Goal: Task Accomplishment & Management: Manage account settings

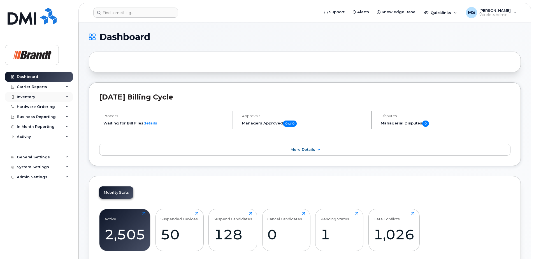
drag, startPoint x: 92, startPoint y: 115, endPoint x: 68, endPoint y: 94, distance: 31.2
click at [148, 12] on input at bounding box center [135, 13] width 85 height 10
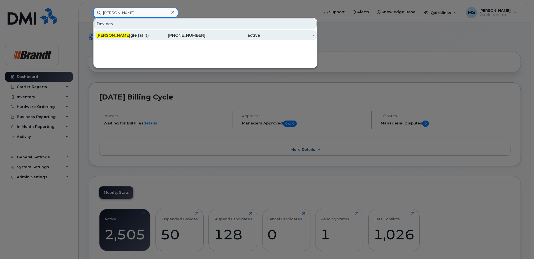
type input "[PERSON_NAME]"
click at [167, 36] on div "[PHONE_NUMBER]" at bounding box center [178, 35] width 55 height 6
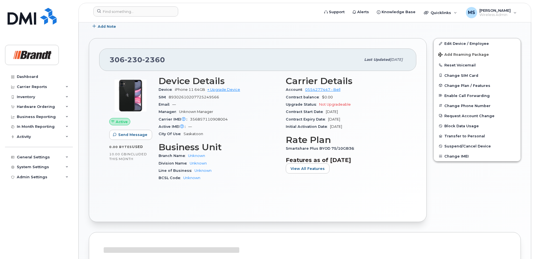
scroll to position [140, 0]
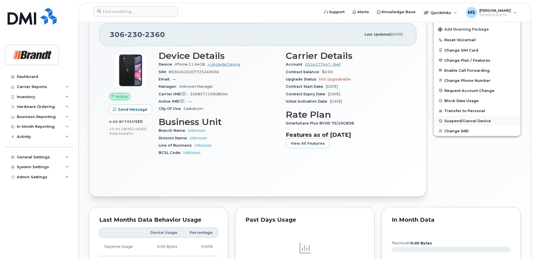
click at [449, 122] on span "Suspend/Cancel Device" at bounding box center [467, 121] width 47 height 4
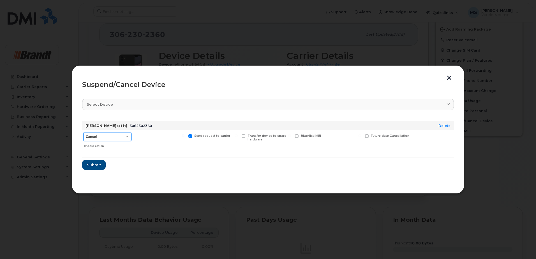
click at [101, 139] on select "Cancel Suspend - Extend Suspension Suspend - Reduced Rate Suspend - Full Rate S…" at bounding box center [107, 137] width 48 height 8
select select "[object Object]"
click at [83, 133] on select "Cancel Suspend - Extend Suspension Suspend - Reduced Rate Suspend - Full Rate S…" at bounding box center [107, 137] width 48 height 8
click at [148, 138] on span "Available for new activations/redeployments" at bounding box center [162, 137] width 42 height 7
click at [131, 137] on input "Available for new activations/redeployments" at bounding box center [129, 135] width 3 height 3
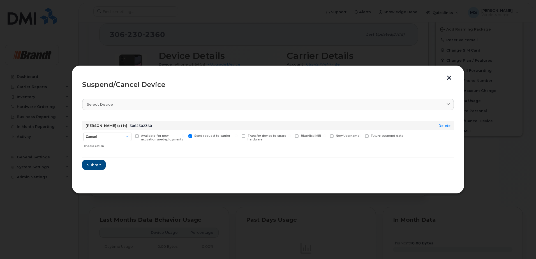
checkbox input "true"
click at [94, 166] on span "Submit" at bounding box center [94, 164] width 14 height 5
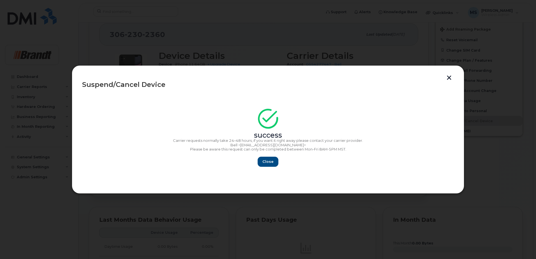
click at [451, 77] on button "button" at bounding box center [449, 78] width 8 height 6
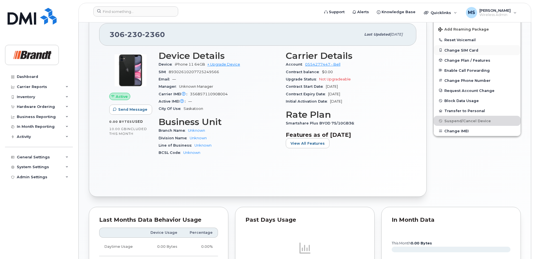
scroll to position [28, 0]
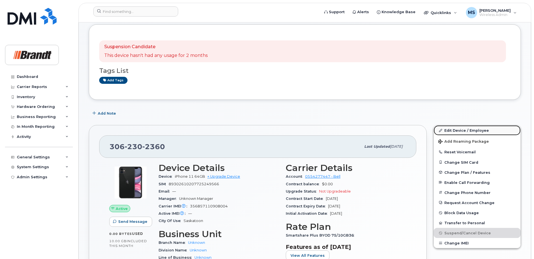
click at [474, 132] on link "Edit Device / Employee" at bounding box center [477, 130] width 87 height 10
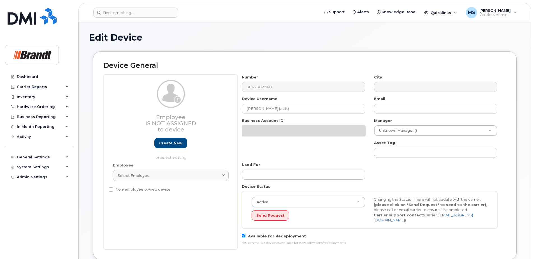
select select "33722384"
select select "34499151"
select select "35132258"
drag, startPoint x: 295, startPoint y: 111, endPoint x: 157, endPoint y: 112, distance: 137.8
click at [159, 112] on div "Employee Is not assigned to device Create new or select existing Employee Selec…" at bounding box center [304, 162] width 403 height 175
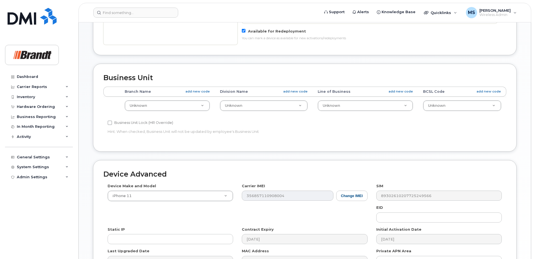
scroll to position [249, 0]
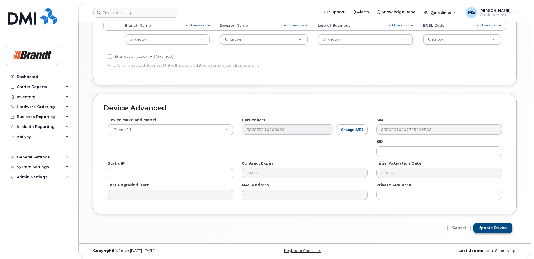
type input "Spare Director of Sales Saskatoon"
click at [495, 224] on input "Update Device" at bounding box center [492, 228] width 39 height 10
type input "Saving..."
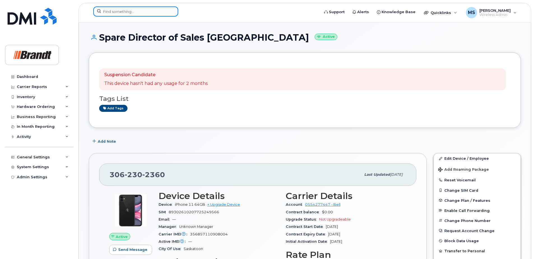
click at [157, 13] on input at bounding box center [135, 11] width 85 height 10
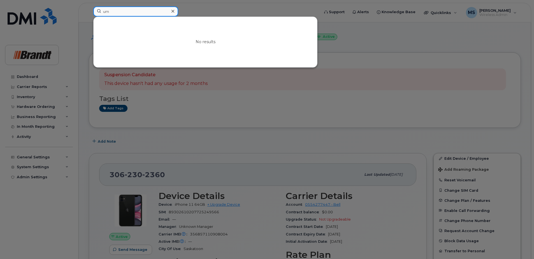
type input "u"
drag, startPoint x: 152, startPoint y: 15, endPoint x: 83, endPoint y: 13, distance: 68.4
click at [89, 13] on div "3065108762 No results" at bounding box center [204, 12] width 231 height 12
paste input "2793"
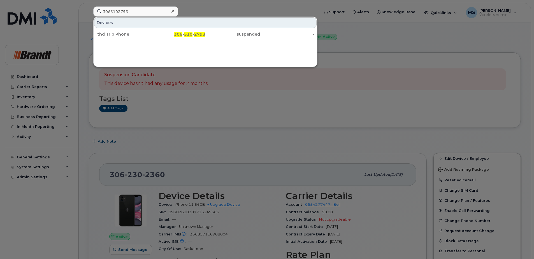
click at [85, 12] on div at bounding box center [267, 129] width 534 height 259
drag, startPoint x: 134, startPoint y: 13, endPoint x: 59, endPoint y: 13, distance: 74.2
click at [89, 13] on div "3065102793 Devices Ithd Trip Phone 306 - 510 - 2793 suspended -" at bounding box center [204, 12] width 231 height 12
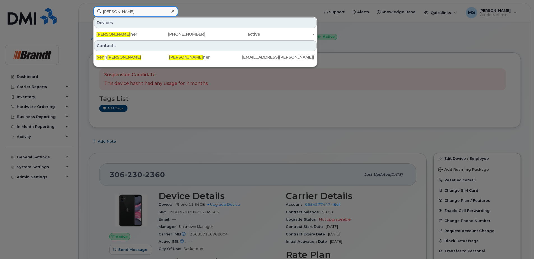
type input "joel pen"
click at [208, 39] on div "Joel Pen ner 250-202-3378 active -" at bounding box center [206, 34] width 224 height 11
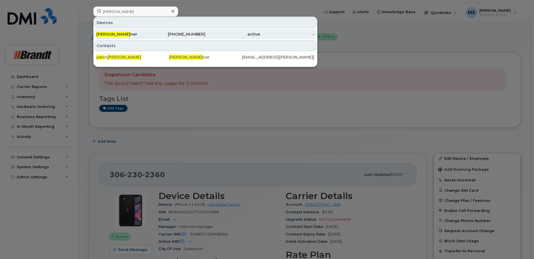
click at [206, 36] on div "active" at bounding box center [232, 34] width 55 height 6
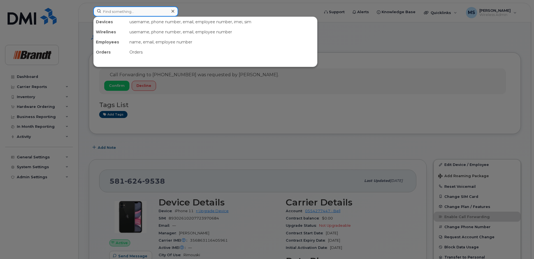
click at [132, 15] on input at bounding box center [135, 11] width 85 height 10
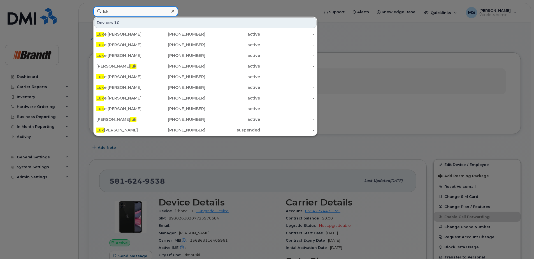
drag, startPoint x: 112, startPoint y: 12, endPoint x: 66, endPoint y: 12, distance: 45.9
click at [89, 12] on div "luk Devices 10 Luk e Howard 403-373-8009 active - Luk e Gallant 506-261-9317 ac…" at bounding box center [204, 12] width 231 height 12
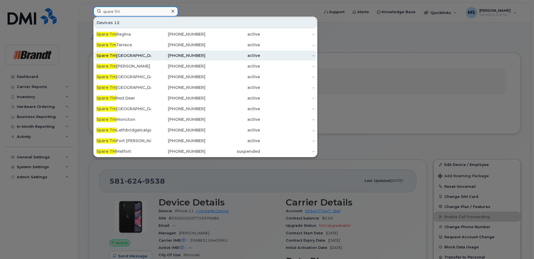
type input "spare TM"
click at [125, 55] on div "Spare Tm Mississauga" at bounding box center [123, 56] width 55 height 6
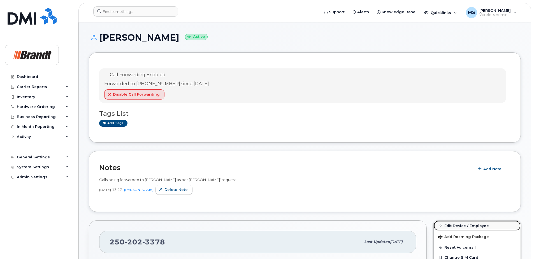
click at [470, 222] on link "Edit Device / Employee" at bounding box center [477, 225] width 87 height 10
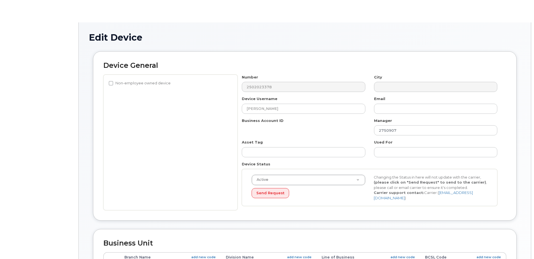
select select "34499238"
select select "34499245"
select select "35155013"
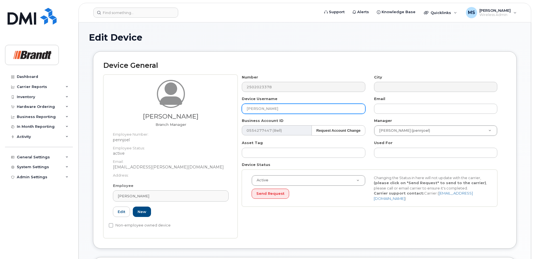
drag, startPoint x: 280, startPoint y: 112, endPoint x: 198, endPoint y: 112, distance: 81.2
click at [198, 112] on div "Joel Penner Branch Manager Employee Number: pennjoel Employee Status: active Em…" at bounding box center [304, 157] width 403 height 164
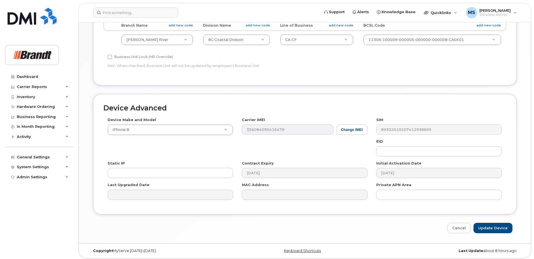
scroll to position [262, 0]
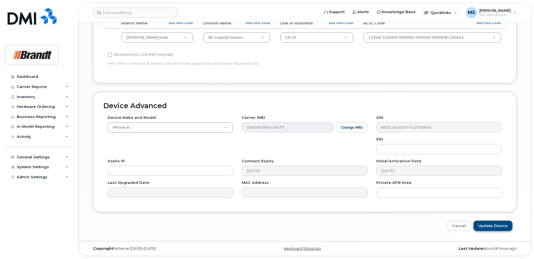
type input "Spare Branch Manager [PERSON_NAME] River"
click at [498, 224] on input "Update Device" at bounding box center [492, 225] width 39 height 10
type input "Saving..."
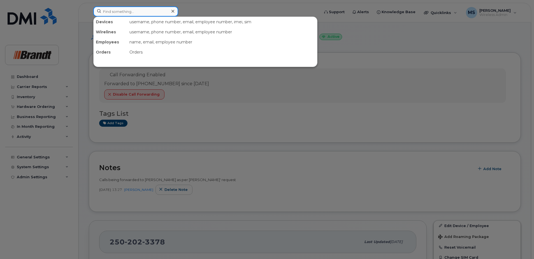
click at [116, 10] on input at bounding box center [135, 11] width 85 height 10
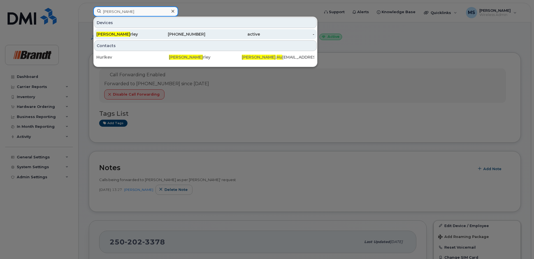
type input "Kevin hu"
click at [133, 31] on div "Kevin Hu rley" at bounding box center [123, 34] width 55 height 10
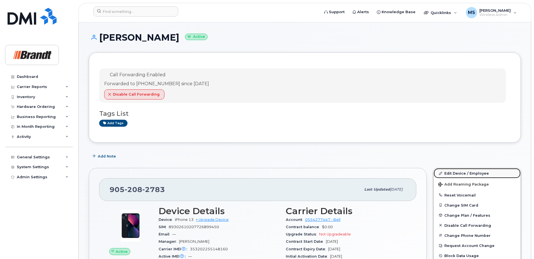
click at [474, 175] on link "Edit Device / Employee" at bounding box center [477, 173] width 87 height 10
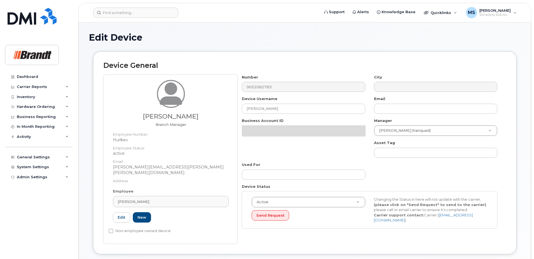
select select "34499225"
select select "34499244"
select select "35155016"
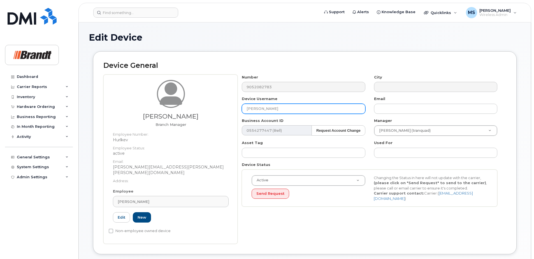
drag, startPoint x: 285, startPoint y: 110, endPoint x: 154, endPoint y: 123, distance: 132.0
click at [162, 120] on div "[PERSON_NAME] Branch Manager Employee Number: [PERSON_NAME] Employee Status: ac…" at bounding box center [304, 159] width 403 height 169
click at [250, 108] on input "SPare Branch Manager [GEOGRAPHIC_DATA]" at bounding box center [303, 109] width 123 height 10
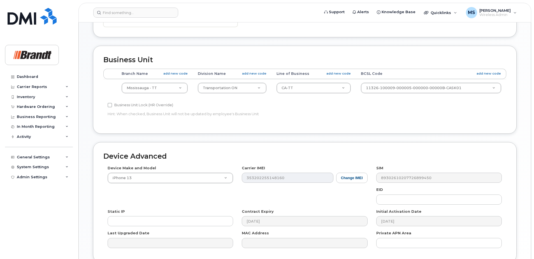
scroll to position [262, 0]
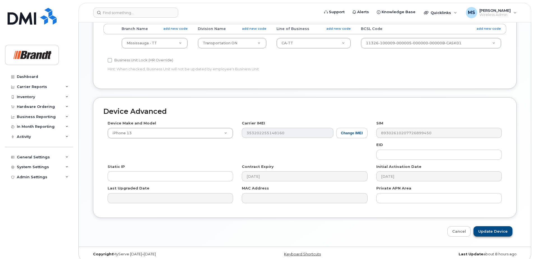
type input "Spare Branch Manager [GEOGRAPHIC_DATA]"
click at [496, 226] on input "Update Device" at bounding box center [492, 231] width 39 height 10
type input "Saving..."
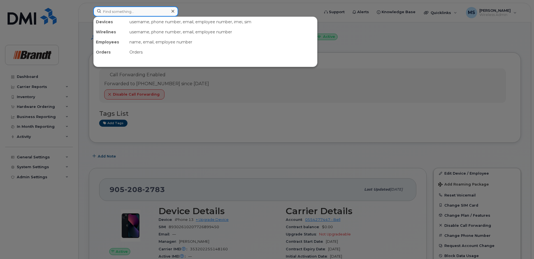
click at [126, 13] on input at bounding box center [135, 11] width 85 height 10
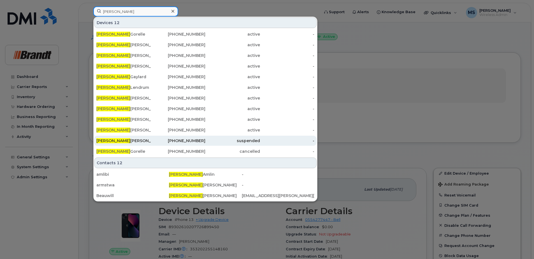
type input "[PERSON_NAME]"
click at [130, 139] on div "[PERSON_NAME] At It" at bounding box center [123, 141] width 55 height 6
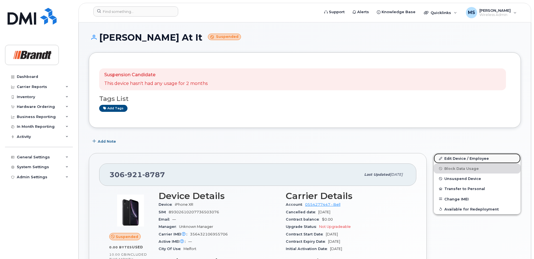
click at [455, 162] on link "Edit Device / Employee" at bounding box center [477, 158] width 87 height 10
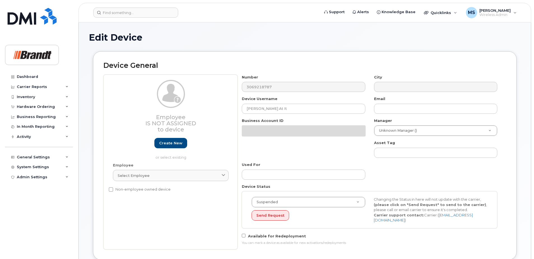
select select "33722384"
select select "34499151"
select select "35132258"
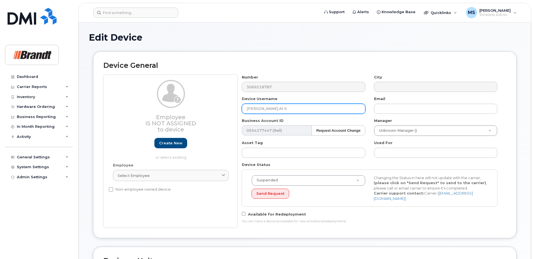
drag, startPoint x: 299, startPoint y: 104, endPoint x: 172, endPoint y: 105, distance: 126.9
click at [173, 105] on div "Employee Is not assigned to device Create new or select existing Employee Selec…" at bounding box center [304, 151] width 403 height 153
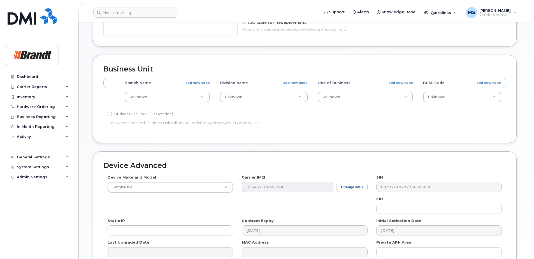
scroll to position [249, 0]
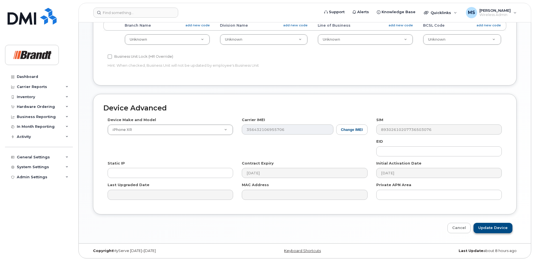
type input "Spare TM Melfort"
click at [504, 228] on input "Update Device" at bounding box center [492, 228] width 39 height 10
type input "Saving..."
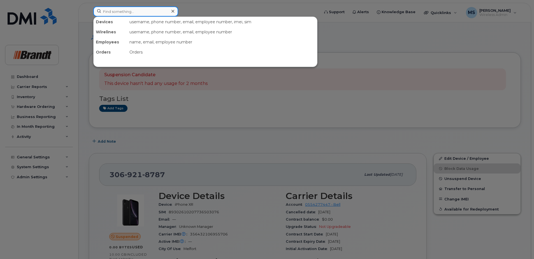
click at [115, 14] on input at bounding box center [135, 11] width 85 height 10
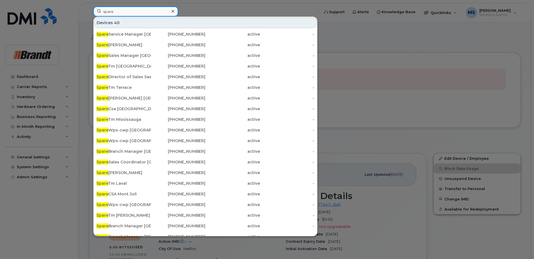
drag, startPoint x: 118, startPoint y: 12, endPoint x: 16, endPoint y: 26, distance: 102.4
click at [89, 19] on div "spare Devices 40 Spare Service Manager Mont-laurier 819-616-0140 active - Spare…" at bounding box center [204, 12] width 231 height 12
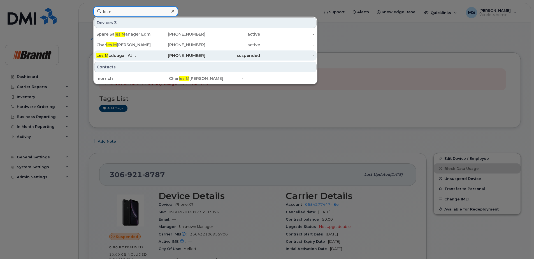
type input "les m"
click at [134, 58] on div "Les M cdougall At It" at bounding box center [123, 56] width 55 height 6
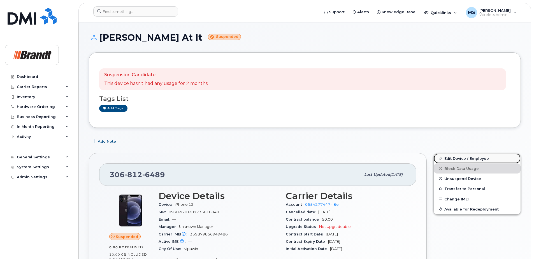
click at [456, 157] on link "Edit Device / Employee" at bounding box center [477, 158] width 87 height 10
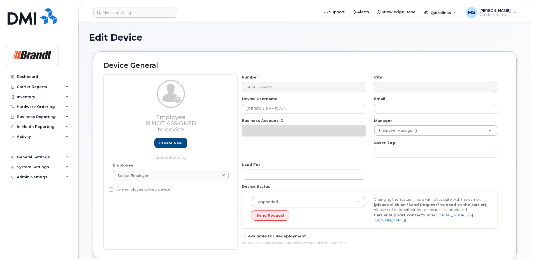
select select "33722384"
select select "34499151"
select select "35132258"
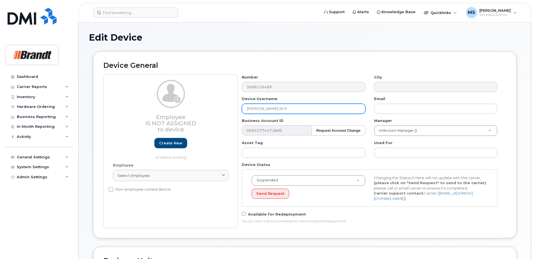
drag, startPoint x: 290, startPoint y: 107, endPoint x: 185, endPoint y: 107, distance: 105.1
click at [187, 107] on div "Employee Is not assigned to device Create new or select existing Employee Selec…" at bounding box center [304, 151] width 403 height 153
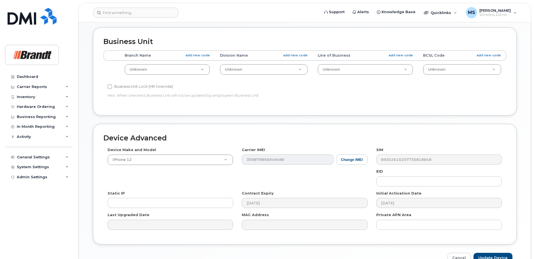
scroll to position [249, 0]
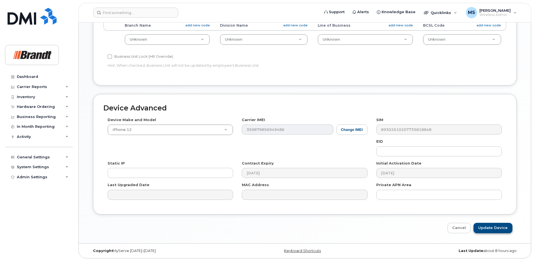
type input "Spare CSA Nipawin"
click at [496, 226] on input "Update Device" at bounding box center [492, 228] width 39 height 10
type input "Saving..."
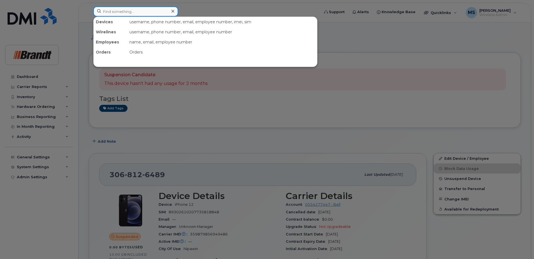
click at [156, 11] on input at bounding box center [135, 11] width 85 height 10
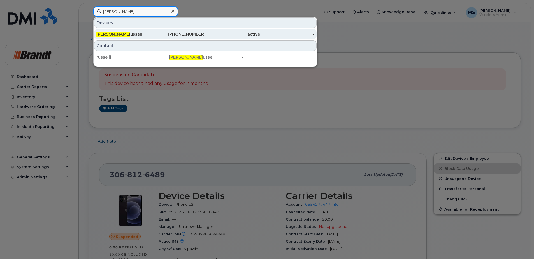
type input "[PERSON_NAME]"
click at [192, 36] on div "[PHONE_NUMBER]" at bounding box center [178, 34] width 55 height 6
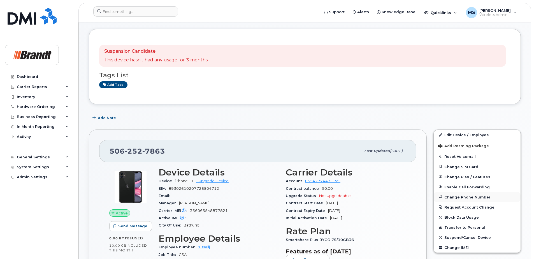
scroll to position [56, 0]
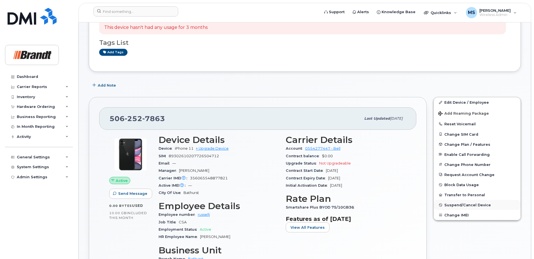
click at [462, 205] on span "Suspend/Cancel Device" at bounding box center [467, 205] width 47 height 4
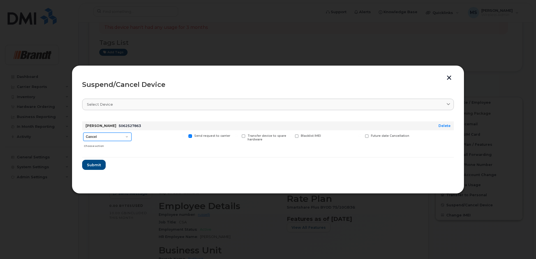
click at [101, 136] on select "Cancel Suspend - Extend Suspension Suspend - Reduced Rate Suspend - Full Rate S…" at bounding box center [107, 137] width 48 height 8
select select "[object Object]"
click at [83, 133] on select "Cancel Suspend - Extend Suspension Suspend - Reduced Rate Suspend - Full Rate S…" at bounding box center [107, 137] width 48 height 8
click at [140, 137] on label "Available for new activations/redeployments" at bounding box center [160, 137] width 50 height 7
click at [131, 137] on input "Available for new activations/redeployments" at bounding box center [129, 135] width 3 height 3
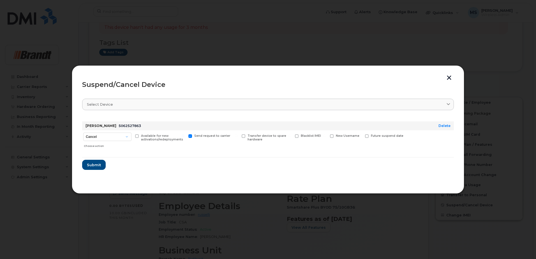
checkbox input "true"
click at [94, 166] on span "Submit" at bounding box center [94, 164] width 14 height 5
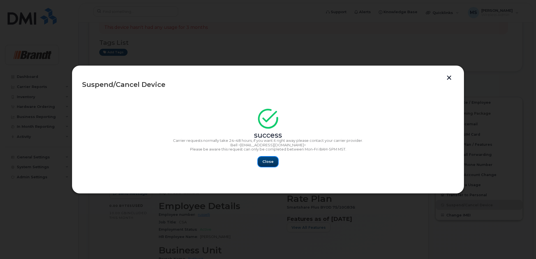
click at [263, 164] on span "Close" at bounding box center [267, 161] width 11 height 5
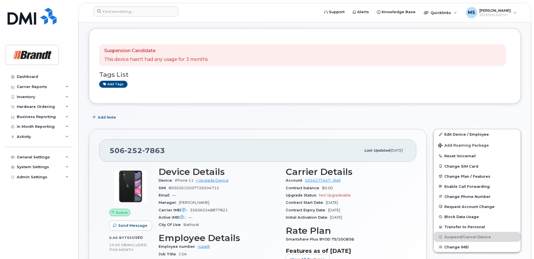
scroll to position [0, 0]
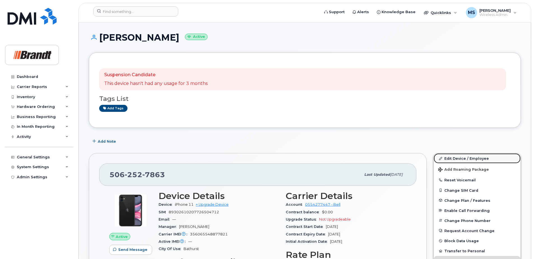
click at [470, 158] on link "Edit Device / Employee" at bounding box center [477, 158] width 87 height 10
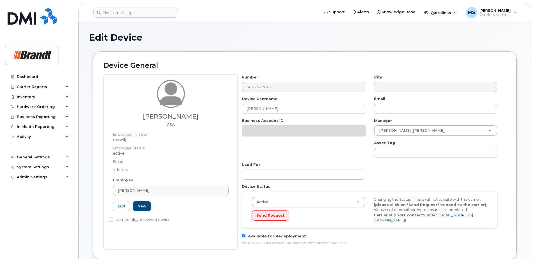
select select "34499234"
select select "34499245"
select select "35155013"
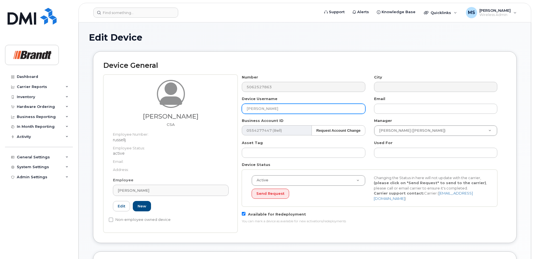
drag, startPoint x: 193, startPoint y: 110, endPoint x: 97, endPoint y: 117, distance: 95.8
click at [111, 111] on div "[PERSON_NAME] CSA Employee Number: russellj Employee Status: active Email: Addr…" at bounding box center [304, 154] width 403 height 158
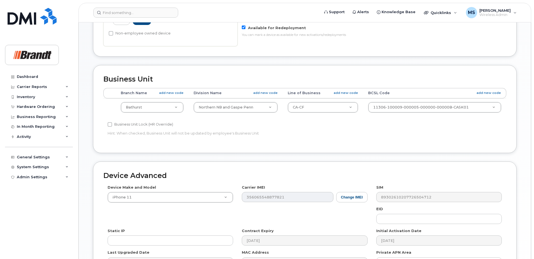
scroll to position [256, 0]
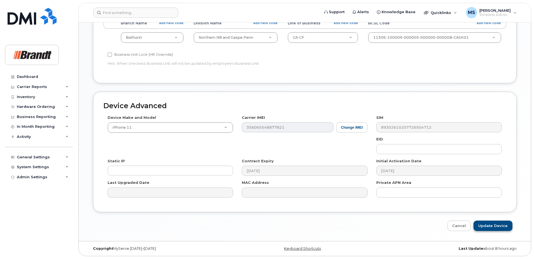
type input "Spare CSA Edmunston"
click at [502, 226] on input "Update Device" at bounding box center [492, 225] width 39 height 10
type input "Saving..."
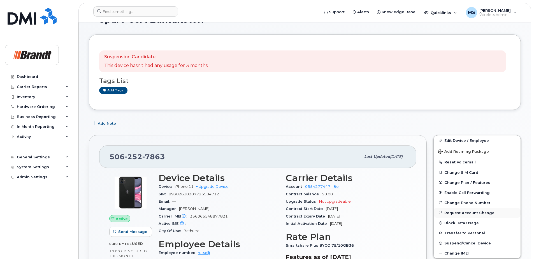
scroll to position [28, 0]
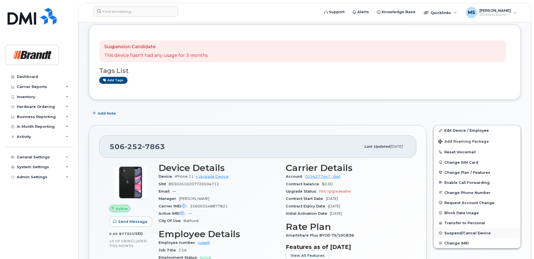
click at [464, 234] on span "Suspend/Cancel Device" at bounding box center [467, 233] width 47 height 4
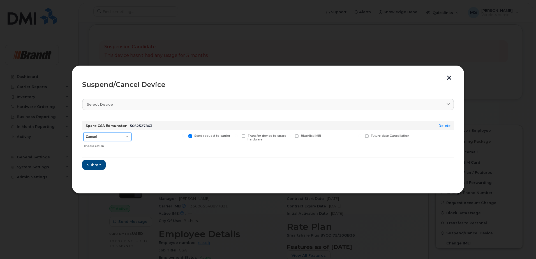
click at [129, 138] on select "Cancel Suspend - Extend Suspension Suspend - Reduced Rate Suspend - Full Rate S…" at bounding box center [107, 137] width 48 height 8
select select "[object Object]"
click at [83, 133] on select "Cancel Suspend - Extend Suspension Suspend - Reduced Rate Suspend - Full Rate S…" at bounding box center [107, 137] width 48 height 8
click at [149, 135] on span "Available for new activations/redeployments" at bounding box center [162, 137] width 42 height 7
click at [131, 135] on input "Available for new activations/redeployments" at bounding box center [129, 135] width 3 height 3
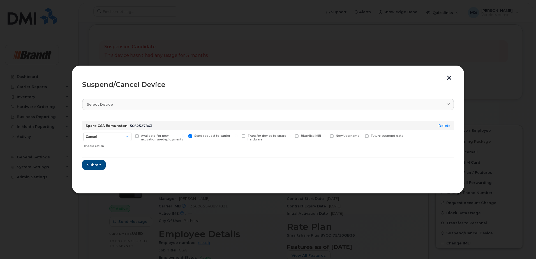
checkbox input "true"
click at [97, 164] on span "Submit" at bounding box center [94, 164] width 14 height 5
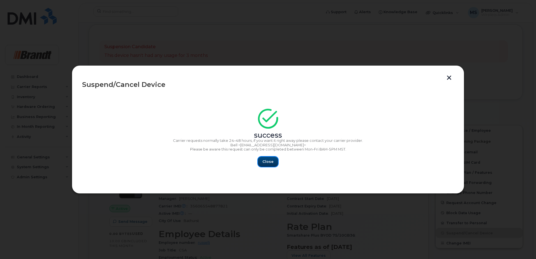
click at [275, 162] on button "Close" at bounding box center [268, 162] width 20 height 10
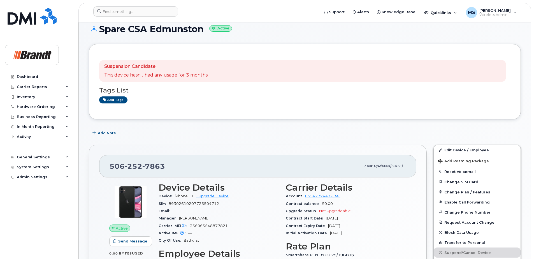
scroll to position [0, 0]
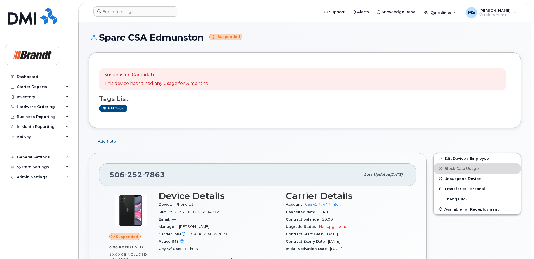
click at [112, 6] on header "Support Alerts Knowledge Base Quicklinks Suspend / Cancel Device Change SIM Car…" at bounding box center [304, 13] width 453 height 20
click at [113, 8] on input at bounding box center [135, 11] width 85 height 10
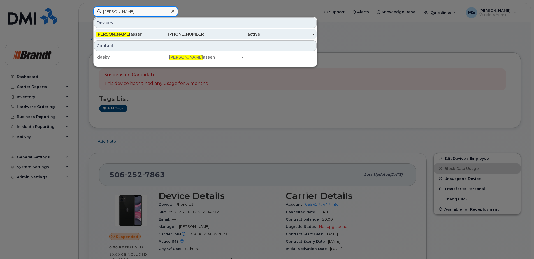
type input "kyle kl"
click at [183, 31] on div "403-373-7356" at bounding box center [178, 34] width 55 height 10
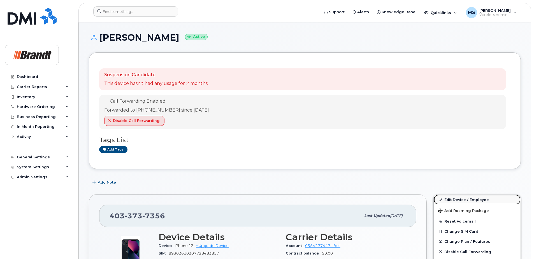
click at [451, 200] on link "Edit Device / Employee" at bounding box center [477, 199] width 87 height 10
click at [446, 199] on link "Edit Device / Employee" at bounding box center [477, 199] width 87 height 10
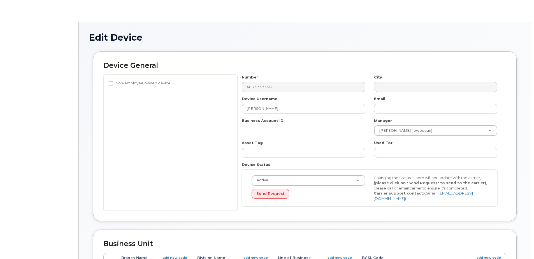
select select "34499227"
select select "35155014"
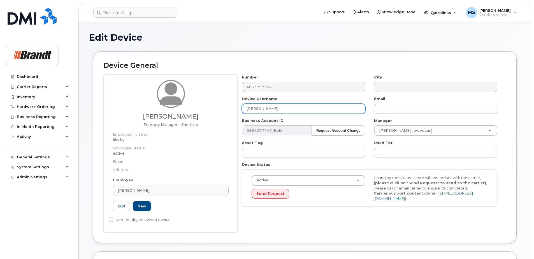
drag, startPoint x: 286, startPoint y: 107, endPoint x: 127, endPoint y: 104, distance: 159.7
click at [134, 106] on div "Kyle Klassen Territory Manager - Shortline Employee Number: klaskyl Employee St…" at bounding box center [304, 154] width 403 height 158
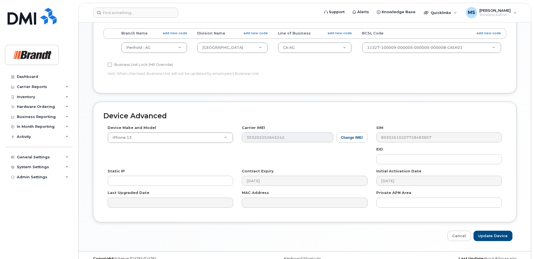
scroll to position [256, 0]
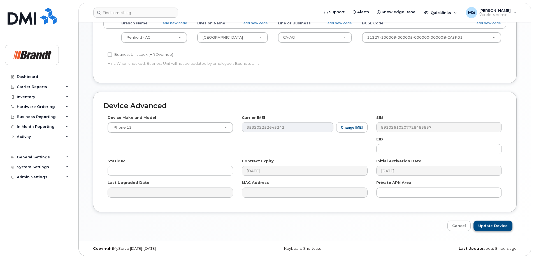
type input "Spare TM Red Deer"
drag, startPoint x: 501, startPoint y: 226, endPoint x: 478, endPoint y: 221, distance: 23.9
click at [501, 226] on input "Update Device" at bounding box center [492, 225] width 39 height 10
type input "Saving..."
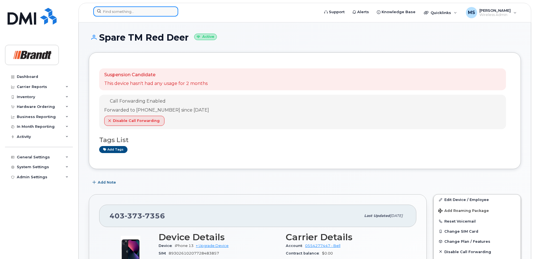
click at [131, 11] on input at bounding box center [135, 11] width 85 height 10
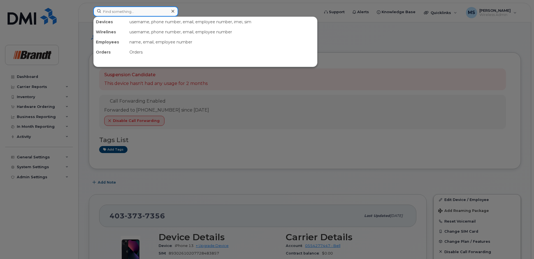
click at [150, 11] on input at bounding box center [135, 11] width 85 height 10
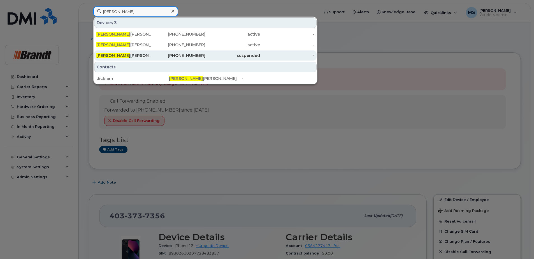
type input "amanda"
click at [135, 56] on div "Amanda Dickie" at bounding box center [123, 56] width 55 height 6
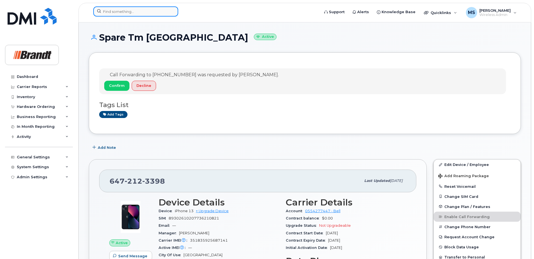
click at [132, 11] on input at bounding box center [135, 11] width 85 height 10
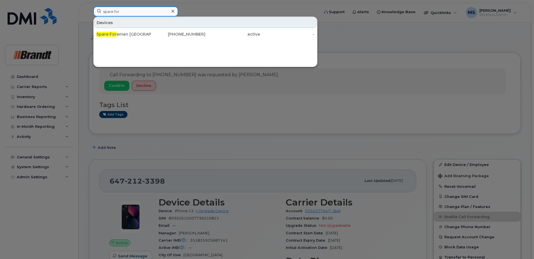
drag, startPoint x: 130, startPoint y: 12, endPoint x: 55, endPoint y: 11, distance: 75.4
click at [89, 11] on div "spare for Devices Spare For eman Winnipeg 204-918-3303 active -" at bounding box center [204, 12] width 231 height 12
paste input "Lukasz Gacki Foreman Jennifer Tranquada Mississauga T&T 8-Aug 4373504794 44681 …"
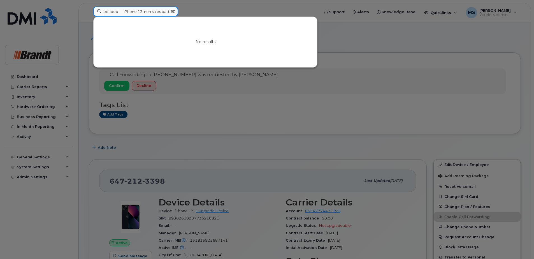
type input "Lukasz Gacki Foreman Jennifer Tranquada Mississauga T&T 8-Aug 4373504794 44681 …"
click at [173, 12] on icon at bounding box center [172, 11] width 3 height 4
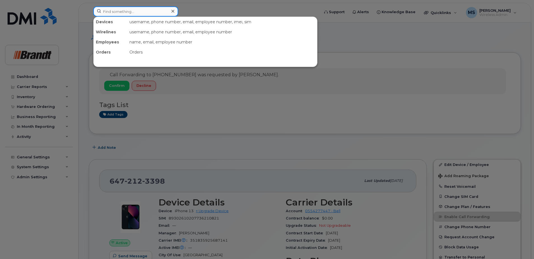
paste input "Lukasz Gacki Foreman Jennifer Tranquada Mississauga T&T 8-Aug 4373504794 44681 …"
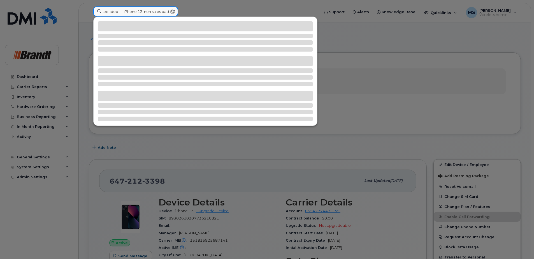
type input "Lukasz Gacki Foreman Jennifer Tranquada Mississauga T&T 8-Aug 4373504794 44681 …"
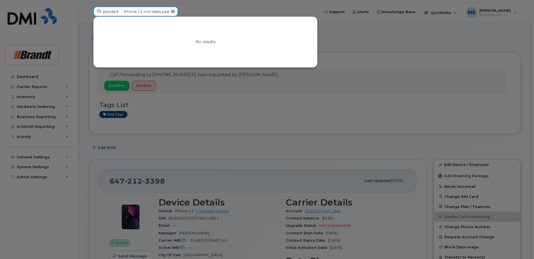
scroll to position [0, 0]
click at [140, 11] on input "Lukasz Gacki Foreman Jennifer Tranquada Mississauga T&T 8-Aug 4373504794 44681 …" at bounding box center [135, 11] width 85 height 10
click at [175, 12] on div at bounding box center [173, 11] width 8 height 8
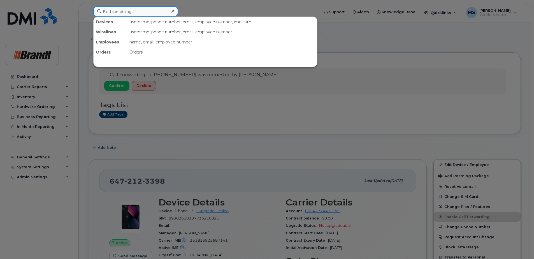
paste input "4373504794"
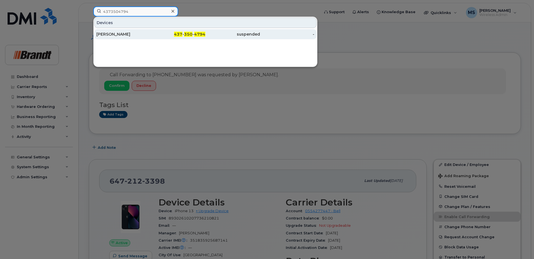
type input "4373504794"
click at [201, 37] on div "437 - 350 - 4794" at bounding box center [178, 34] width 55 height 6
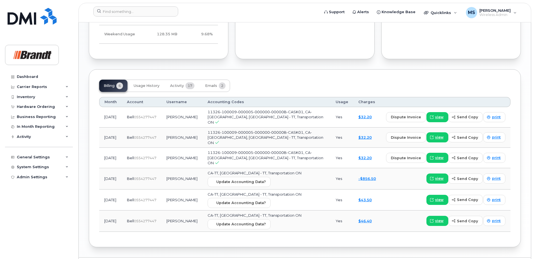
scroll to position [412, 0]
click at [184, 86] on span "Activity" at bounding box center [177, 85] width 14 height 4
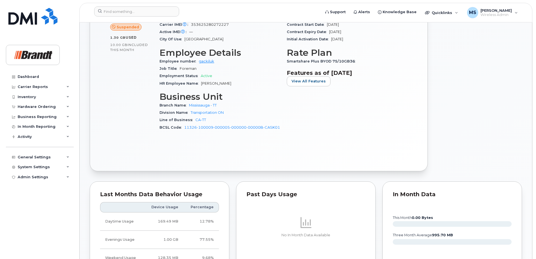
scroll to position [0, 0]
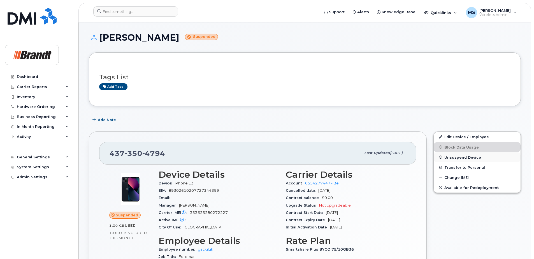
click at [462, 157] on span "Unsuspend Device" at bounding box center [462, 157] width 37 height 4
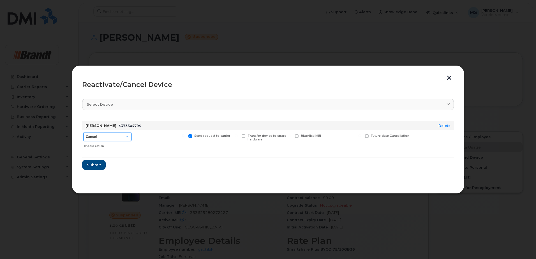
drag, startPoint x: 112, startPoint y: 138, endPoint x: 108, endPoint y: 142, distance: 6.0
click at [112, 138] on select "Cancel Suspend - Extend Suspension Reactivate" at bounding box center [107, 137] width 48 height 8
select select "[object Object]"
click at [83, 133] on select "Cancel Suspend - Extend Suspension Reactivate" at bounding box center [107, 137] width 48 height 8
click at [332, 136] on span at bounding box center [332, 136] width 4 height 4
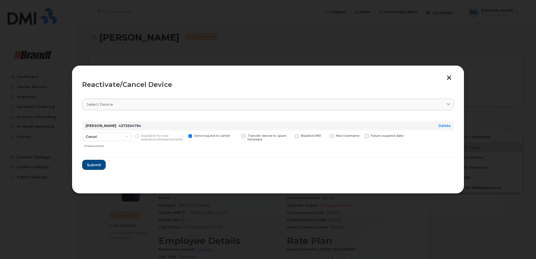
click at [326, 136] on input "New Username" at bounding box center [324, 135] width 3 height 3
checkbox input "true"
click at [337, 145] on input "text" at bounding box center [345, 145] width 31 height 10
type input "Mark Hutchinson"
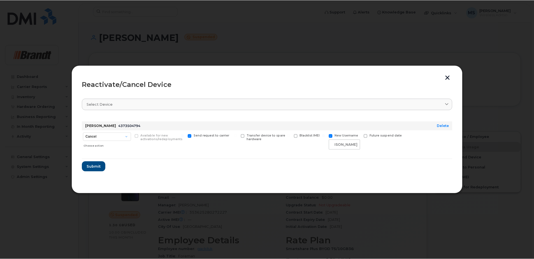
scroll to position [0, 0]
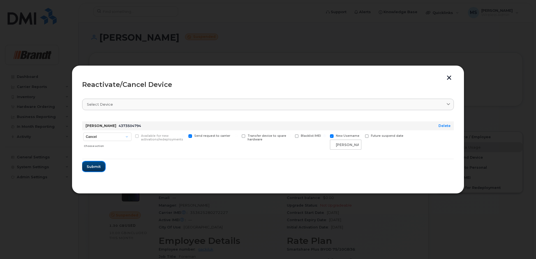
click at [94, 166] on span "Submit" at bounding box center [94, 166] width 14 height 5
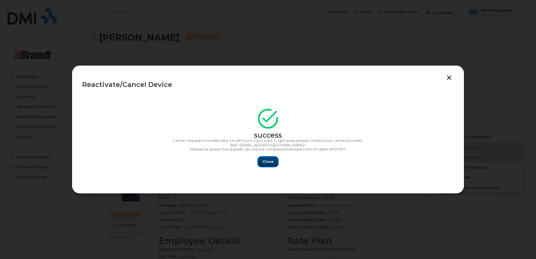
click at [266, 163] on span "Close" at bounding box center [267, 161] width 11 height 5
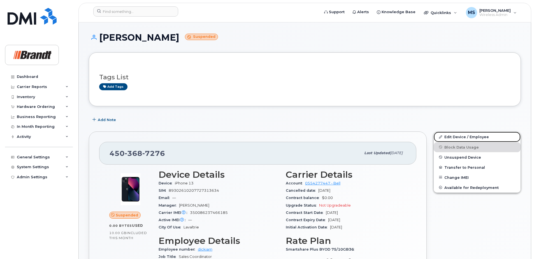
drag, startPoint x: 474, startPoint y: 137, endPoint x: 409, endPoint y: 133, distance: 65.1
click at [474, 137] on link "Edit Device / Employee" at bounding box center [477, 137] width 87 height 10
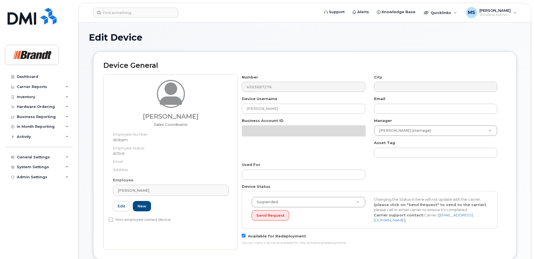
select select "34499237"
select select "34499245"
select select "35155013"
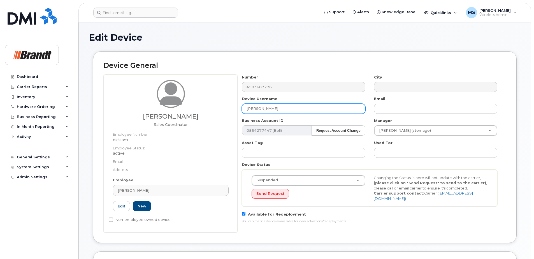
drag, startPoint x: 255, startPoint y: 107, endPoint x: 160, endPoint y: 103, distance: 95.6
click at [164, 104] on div "[PERSON_NAME] Sales Coordinator Employee Number: dickiam Employee Status: activ…" at bounding box center [304, 154] width 403 height 158
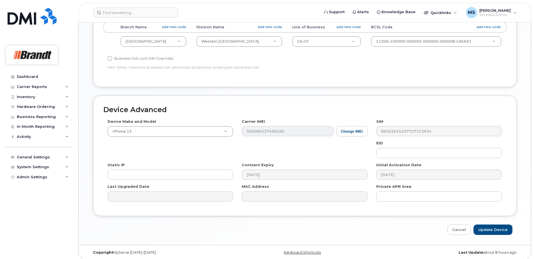
scroll to position [256, 0]
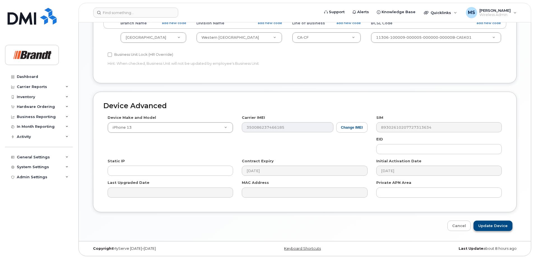
type input "Spare Sales Coordinator Brossard"
click at [483, 227] on input "Update Device" at bounding box center [492, 225] width 39 height 10
type input "Saving..."
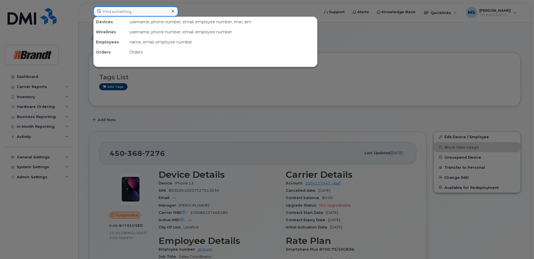
click at [108, 15] on input at bounding box center [135, 11] width 85 height 10
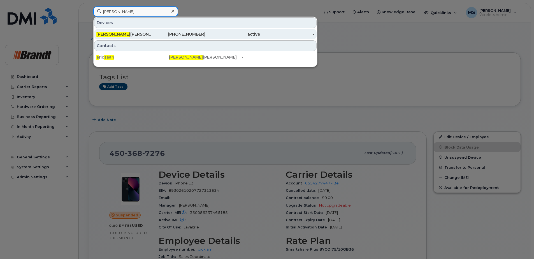
type input "[PERSON_NAME]"
click at [184, 34] on div "[PHONE_NUMBER]" at bounding box center [178, 34] width 55 height 6
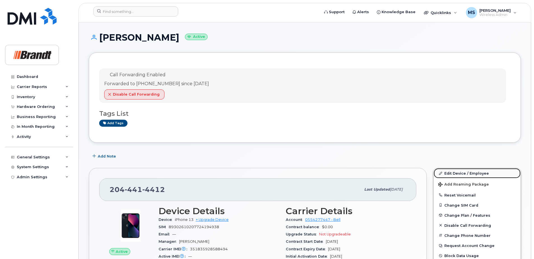
click at [482, 175] on link "Edit Device / Employee" at bounding box center [477, 173] width 87 height 10
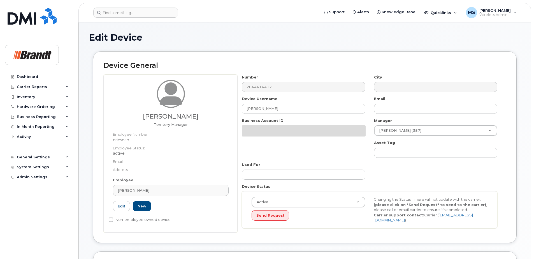
select select "35155011"
select select "34499245"
select select "35155013"
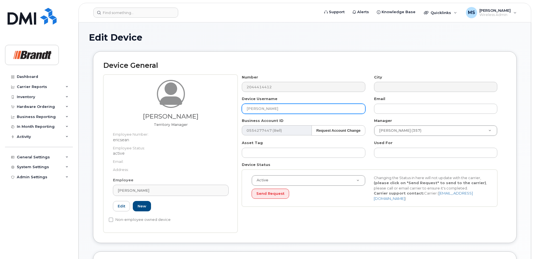
drag, startPoint x: 294, startPoint y: 110, endPoint x: 165, endPoint y: 100, distance: 129.2
click at [165, 100] on div "[PERSON_NAME] Territory Manager Employee Number: ericsean Employee Status: acti…" at bounding box center [304, 154] width 403 height 158
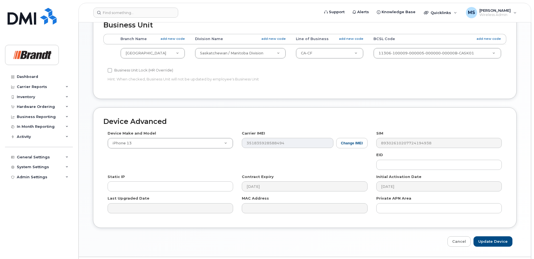
scroll to position [256, 0]
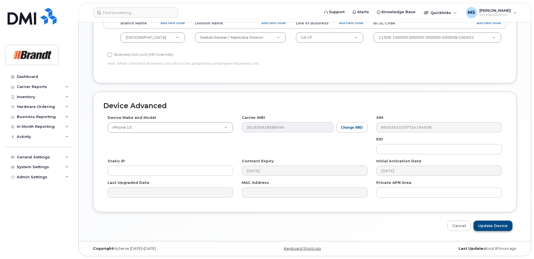
type input "Spare TM [GEOGRAPHIC_DATA]"
click at [500, 227] on input "Update Device" at bounding box center [492, 225] width 39 height 10
type input "Saving..."
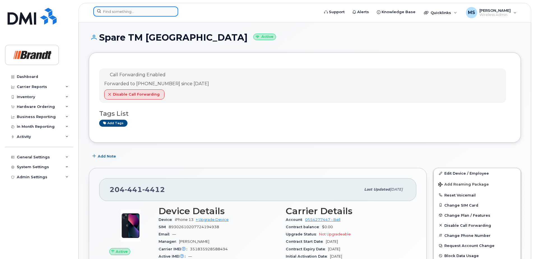
click at [134, 11] on input at bounding box center [135, 11] width 85 height 10
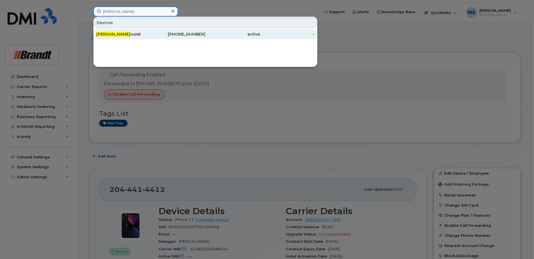
type input "[PERSON_NAME]"
click at [136, 30] on div "[PERSON_NAME] oulet" at bounding box center [123, 34] width 55 height 10
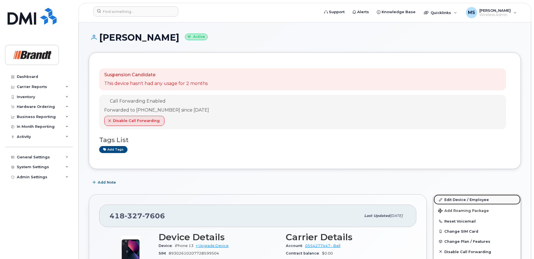
click at [464, 198] on link "Edit Device / Employee" at bounding box center [477, 199] width 87 height 10
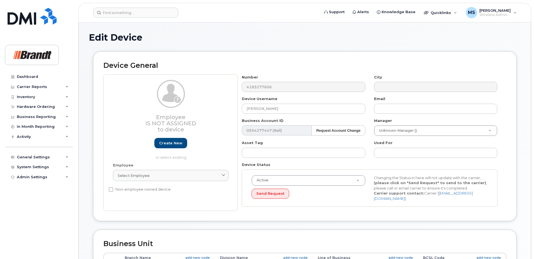
select select "33722384"
select select "34499151"
select select "35132258"
drag, startPoint x: 277, startPoint y: 108, endPoint x: 129, endPoint y: 110, distance: 147.9
click at [138, 104] on div "Employee Is not assigned to device Create new or select existing Employee Selec…" at bounding box center [304, 143] width 403 height 136
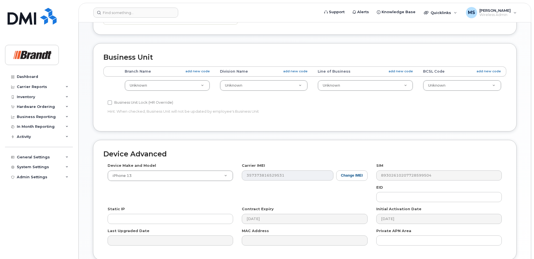
scroll to position [232, 0]
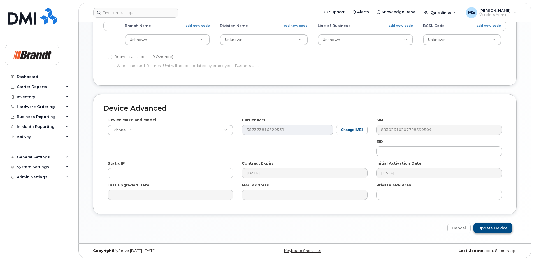
type input "Spare CSA St Augustin"
click at [502, 229] on input "Update Device" at bounding box center [492, 228] width 39 height 10
type input "Saving..."
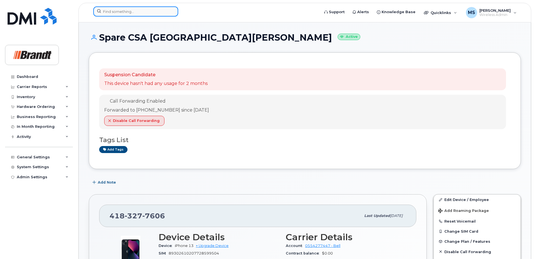
click at [114, 10] on input at bounding box center [135, 11] width 85 height 10
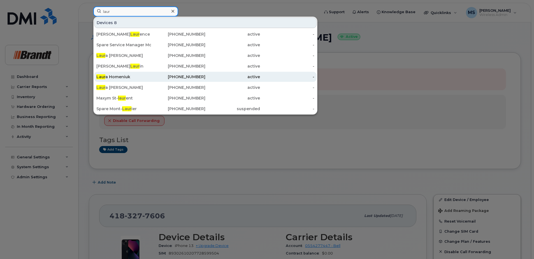
type input "laur"
click at [164, 78] on div "[PHONE_NUMBER]" at bounding box center [178, 77] width 55 height 6
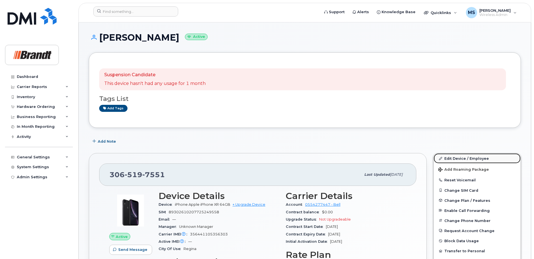
click at [481, 158] on link "Edit Device / Employee" at bounding box center [477, 158] width 87 height 10
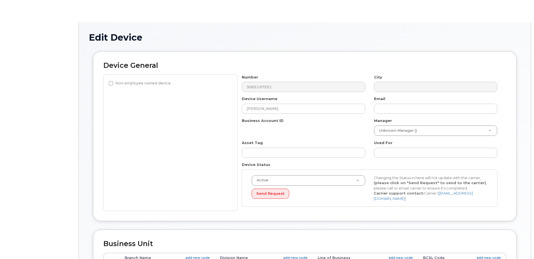
select select "33722384"
select select "34499151"
select select "35132258"
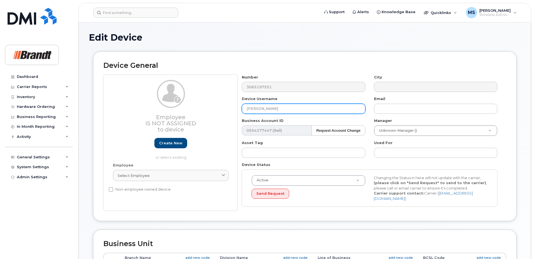
drag, startPoint x: 273, startPoint y: 109, endPoint x: 96, endPoint y: 110, distance: 176.8
click at [100, 109] on div "Device General Employee Is not assigned to device Create new or select existing…" at bounding box center [305, 136] width 424 height 170
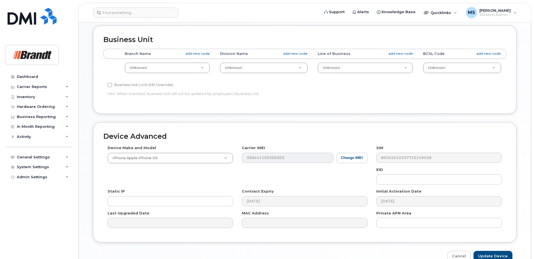
scroll to position [232, 0]
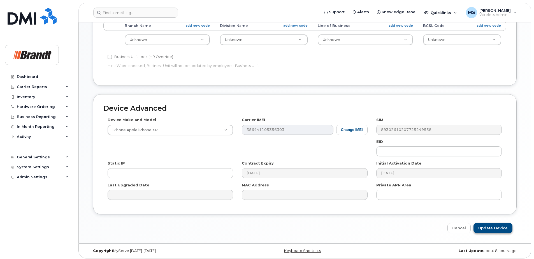
type input "Spare BAVS Regina"
click at [503, 230] on input "Update Device" at bounding box center [492, 228] width 39 height 10
type input "Saving..."
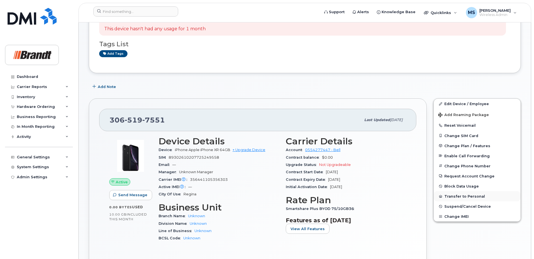
scroll to position [56, 0]
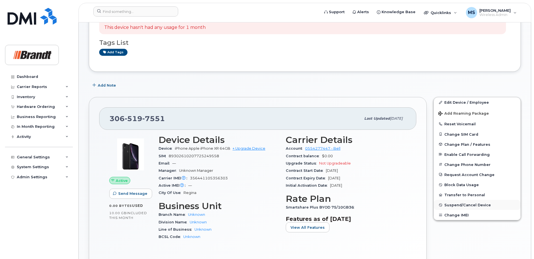
click at [453, 205] on span "Suspend/Cancel Device" at bounding box center [467, 205] width 47 height 4
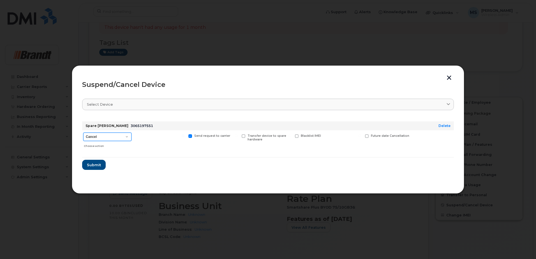
drag, startPoint x: 109, startPoint y: 135, endPoint x: 109, endPoint y: 138, distance: 3.1
click at [109, 135] on select "Cancel Suspend - Extend Suspension Suspend - Reduced Rate Suspend - Full Rate S…" at bounding box center [107, 137] width 48 height 8
select select "[object Object]"
click at [83, 133] on select "Cancel Suspend - Extend Suspension Suspend - Reduced Rate Suspend - Full Rate S…" at bounding box center [107, 137] width 48 height 8
click at [161, 137] on span "Available for new activations/redeployments" at bounding box center [162, 137] width 42 height 7
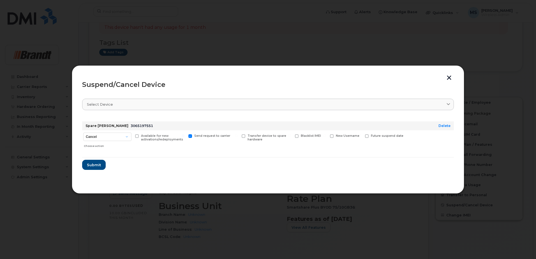
click at [131, 137] on input "Available for new activations/redeployments" at bounding box center [129, 135] width 3 height 3
checkbox input "true"
click at [96, 166] on span "Submit" at bounding box center [94, 164] width 14 height 5
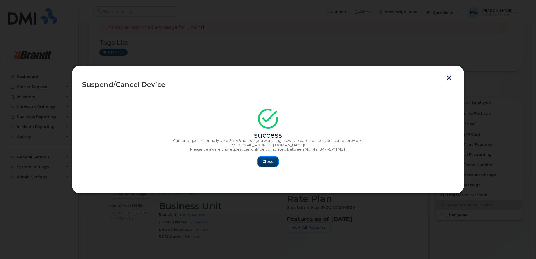
click at [265, 165] on button "Close" at bounding box center [268, 162] width 20 height 10
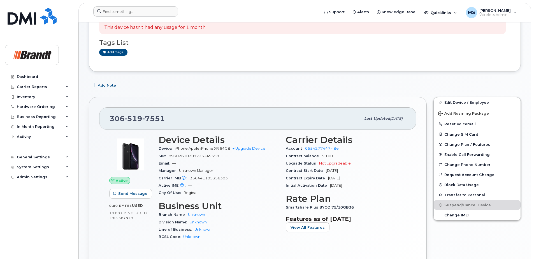
click at [120, 17] on div at bounding box center [204, 12] width 231 height 12
click at [127, 12] on input at bounding box center [135, 11] width 85 height 10
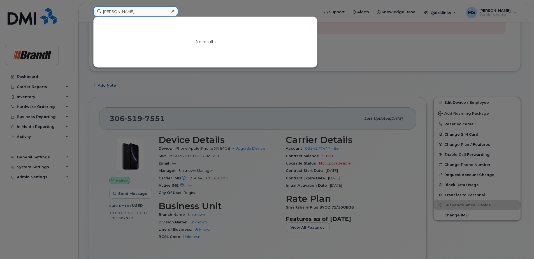
drag, startPoint x: 125, startPoint y: 11, endPoint x: 74, endPoint y: 12, distance: 51.3
click at [89, 12] on div "chris dix No results" at bounding box center [204, 12] width 231 height 12
paste input "3065272157"
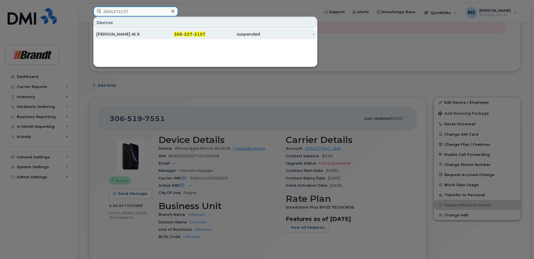
type input "3065272157"
click at [140, 37] on div "Christopher Dixon At It" at bounding box center [123, 34] width 55 height 10
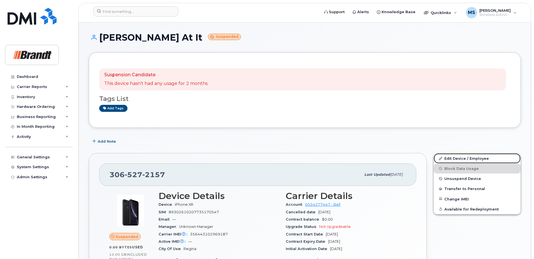
drag, startPoint x: 467, startPoint y: 159, endPoint x: 422, endPoint y: 161, distance: 44.9
click at [467, 159] on link "Edit Device / Employee" at bounding box center [477, 158] width 87 height 10
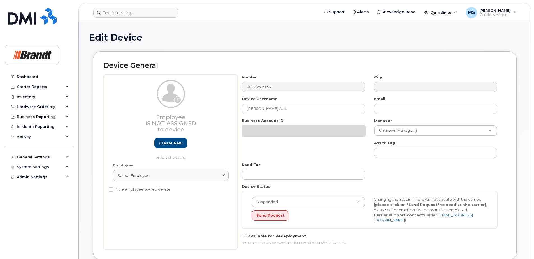
select select "33722384"
select select "34499151"
select select "35132258"
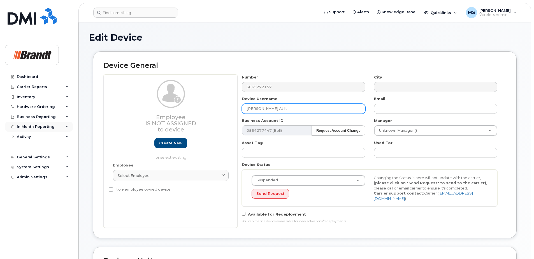
drag, startPoint x: 308, startPoint y: 108, endPoint x: 70, endPoint y: 123, distance: 238.9
click at [85, 108] on div "Edit Device Device General Employee Is not assigned to device Create new or sel…" at bounding box center [305, 257] width 452 height 470
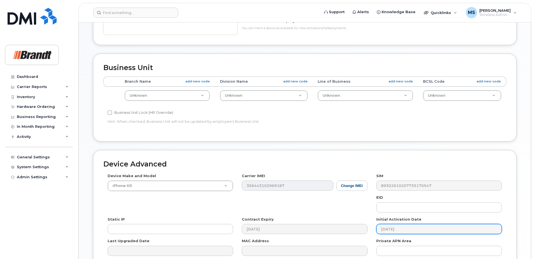
scroll to position [249, 0]
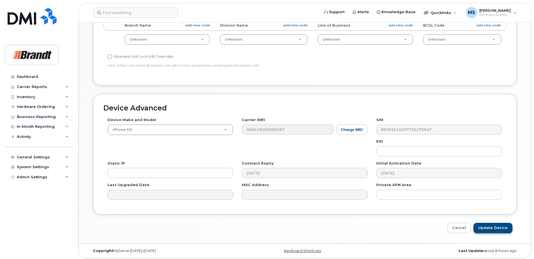
type input "Spare Building Operator 284 Mill"
click at [494, 225] on input "Update Device" at bounding box center [492, 228] width 39 height 10
type input "Saving..."
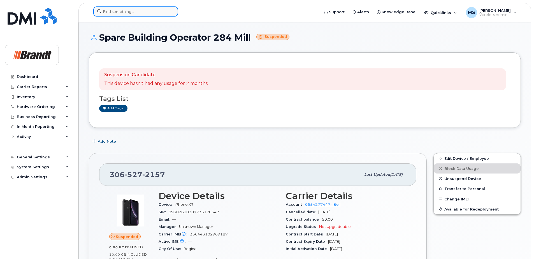
click at [115, 13] on input at bounding box center [135, 11] width 85 height 10
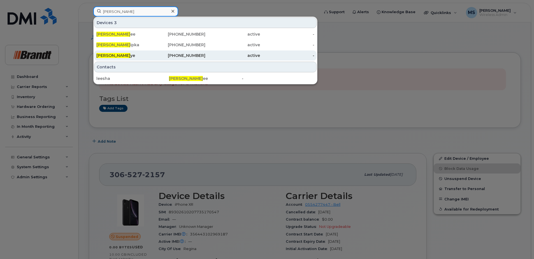
type input "[PERSON_NAME]"
click at [120, 57] on div "[PERSON_NAME]" at bounding box center [123, 56] width 55 height 6
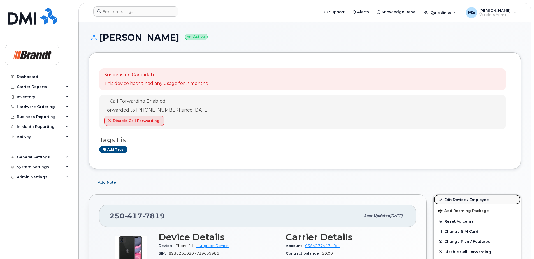
click at [450, 197] on link "Edit Device / Employee" at bounding box center [477, 199] width 87 height 10
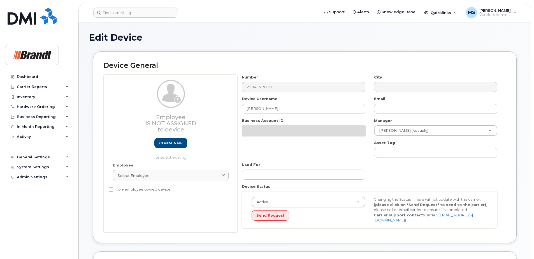
select select "34499226"
select select "34499245"
select select "35155013"
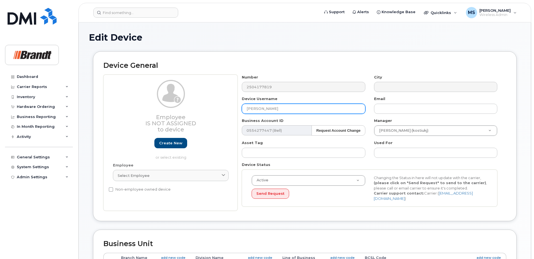
drag, startPoint x: 234, startPoint y: 108, endPoint x: 167, endPoint y: 105, distance: 67.0
click at [169, 106] on div "Employee Is not assigned to device Create new or select existing Employee Selec…" at bounding box center [304, 143] width 403 height 136
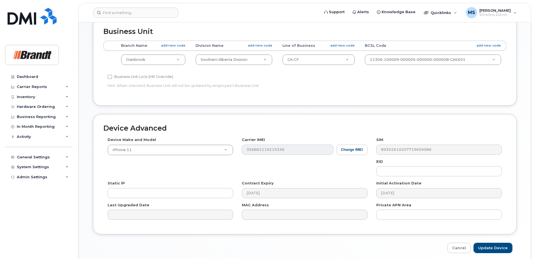
scroll to position [232, 0]
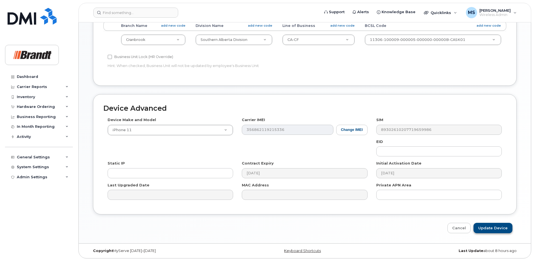
type input "Spare CSA Cranbrook"
click at [500, 226] on input "Update Device" at bounding box center [492, 228] width 39 height 10
type input "Saving..."
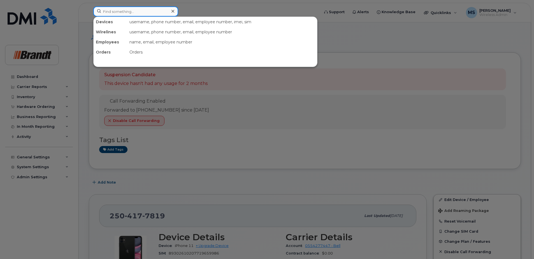
paste input "• 3065197551"
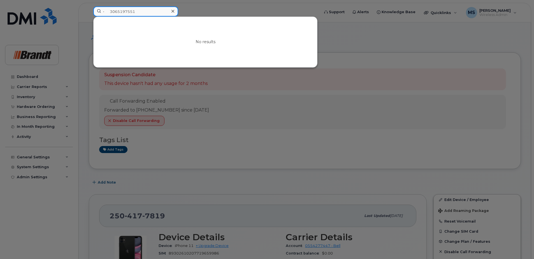
drag, startPoint x: 111, startPoint y: 11, endPoint x: 85, endPoint y: 7, distance: 26.6
click at [89, 7] on div "• 3065197551 No results" at bounding box center [204, 12] width 231 height 12
type input "3065197551"
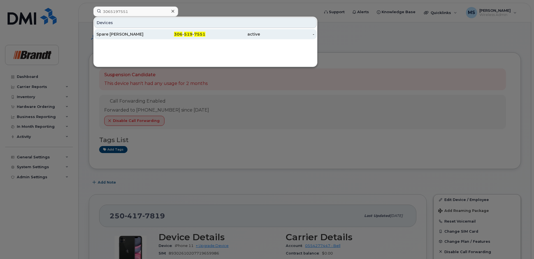
click at [188, 34] on span "519" at bounding box center [188, 34] width 8 height 5
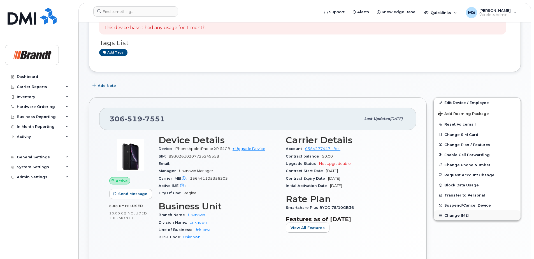
scroll to position [56, 0]
click at [466, 203] on span "Suspend/Cancel Device" at bounding box center [467, 205] width 47 height 4
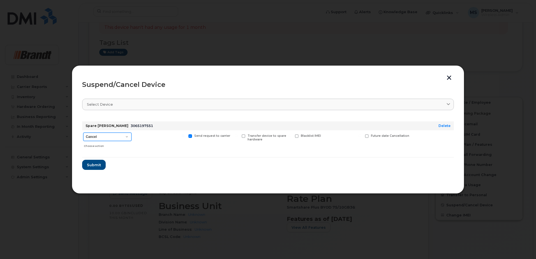
click at [117, 135] on select "Cancel Suspend - Extend Suspension Suspend - Reduced Rate Suspend - Full Rate S…" at bounding box center [107, 137] width 48 height 8
select select "[object Object]"
click at [83, 133] on select "Cancel Suspend - Extend Suspension Suspend - Reduced Rate Suspend - Full Rate S…" at bounding box center [107, 137] width 48 height 8
click at [157, 141] on span "Available for new activations/redeployments" at bounding box center [162, 137] width 42 height 7
click at [131, 137] on input "Available for new activations/redeployments" at bounding box center [129, 135] width 3 height 3
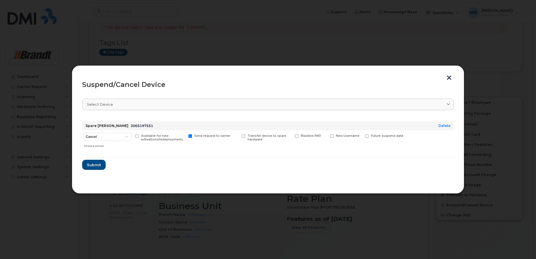
checkbox input "true"
click at [96, 163] on span "Submit" at bounding box center [94, 164] width 14 height 5
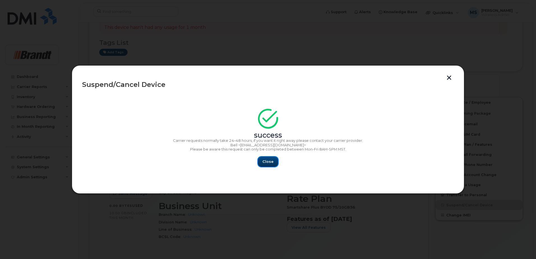
click at [271, 164] on span "Close" at bounding box center [267, 161] width 11 height 5
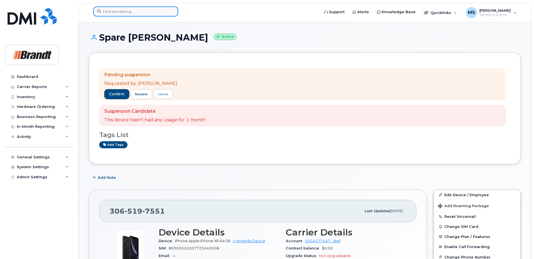
click at [122, 8] on input at bounding box center [135, 11] width 85 height 10
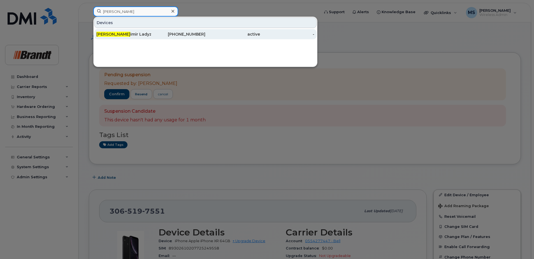
type input "vlad"
click at [163, 36] on div "306-510-5185" at bounding box center [178, 34] width 55 height 6
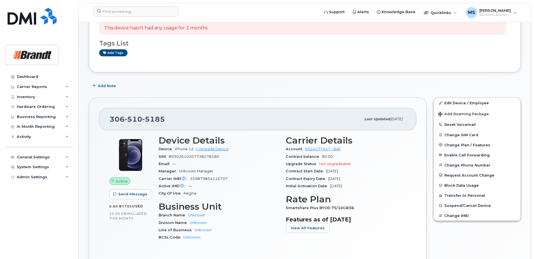
scroll to position [112, 0]
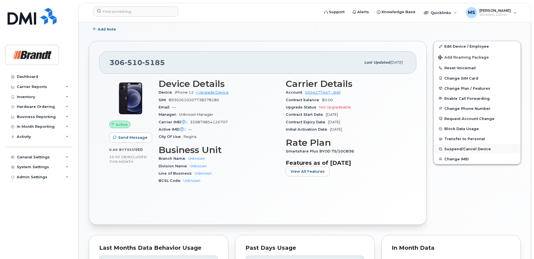
click at [451, 149] on span "Suspend/Cancel Device" at bounding box center [467, 149] width 47 height 4
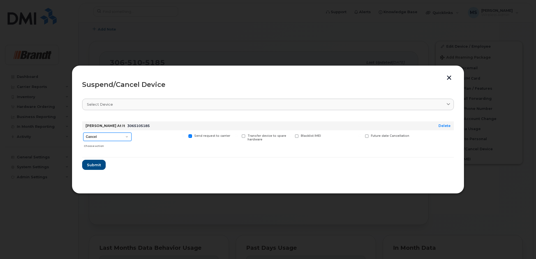
click at [103, 134] on select "Cancel Suspend - Extend Suspension Suspend - Reduced Rate Suspend - Full Rate S…" at bounding box center [107, 137] width 48 height 8
select select "[object Object]"
click at [83, 133] on select "Cancel Suspend - Extend Suspension Suspend - Reduced Rate Suspend - Full Rate S…" at bounding box center [107, 137] width 48 height 8
click at [157, 138] on span "Available for new activations/redeployments" at bounding box center [162, 137] width 42 height 7
click at [131, 137] on input "Available for new activations/redeployments" at bounding box center [129, 135] width 3 height 3
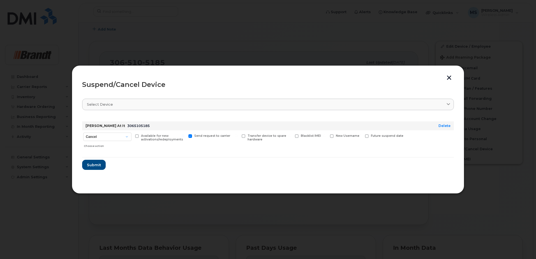
checkbox input "true"
click at [94, 164] on span "Submit" at bounding box center [94, 164] width 14 height 5
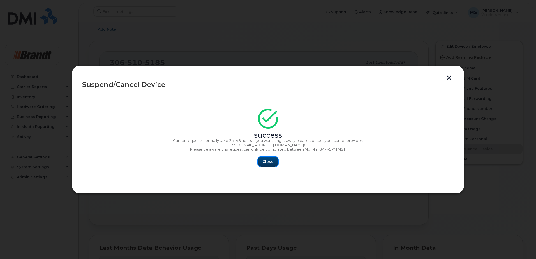
click at [260, 160] on button "Close" at bounding box center [268, 162] width 20 height 10
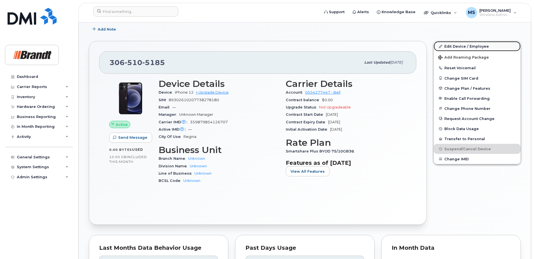
click at [452, 44] on link "Edit Device / Employee" at bounding box center [477, 46] width 87 height 10
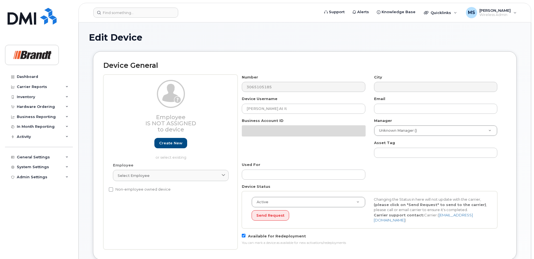
select select "33722384"
select select "34499151"
select select "35132258"
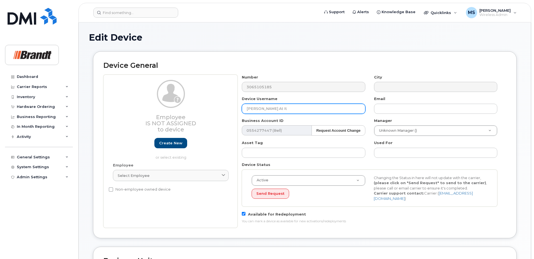
drag, startPoint x: 301, startPoint y: 107, endPoint x: 121, endPoint y: 101, distance: 180.2
click at [109, 107] on div "Employee Is not assigned to device Create new or select existing Employee Selec…" at bounding box center [304, 151] width 403 height 153
click at [251, 107] on input "SPare Project Coordinator IT" at bounding box center [303, 109] width 123 height 10
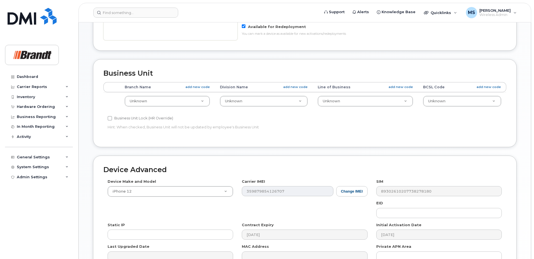
scroll to position [249, 0]
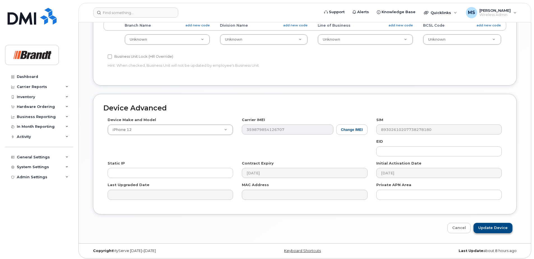
type input "Spare Project Coordinator IT"
click at [489, 229] on input "Update Device" at bounding box center [492, 228] width 39 height 10
type input "Saving..."
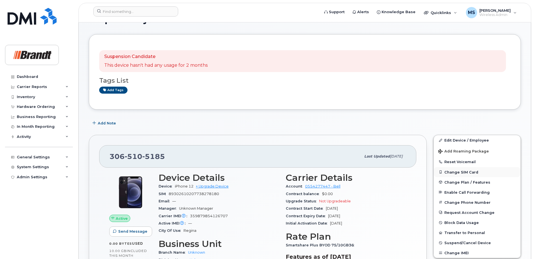
scroll to position [28, 0]
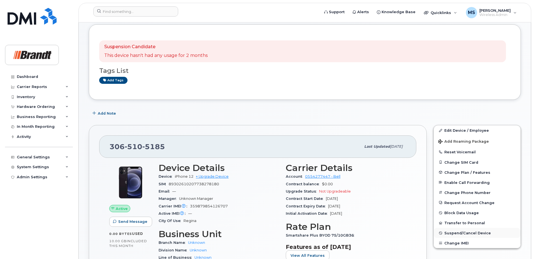
click at [465, 230] on button "Suspend/Cancel Device" at bounding box center [477, 233] width 87 height 10
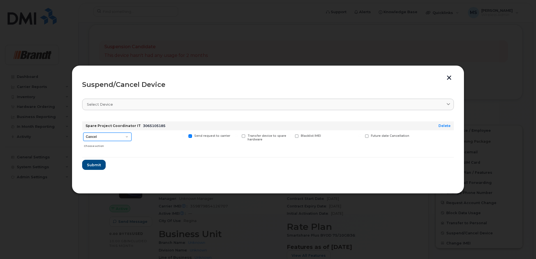
drag, startPoint x: 118, startPoint y: 139, endPoint x: 116, endPoint y: 141, distance: 3.0
click at [118, 139] on select "Cancel Suspend - Extend Suspension Suspend - Reduced Rate Suspend - Full Rate S…" at bounding box center [107, 137] width 48 height 8
select select "[object Object]"
click at [83, 133] on select "Cancel Suspend - Extend Suspension Suspend - Reduced Rate Suspend - Full Rate S…" at bounding box center [107, 137] width 48 height 8
click at [157, 139] on span "Available for new activations/redeployments" at bounding box center [162, 137] width 42 height 7
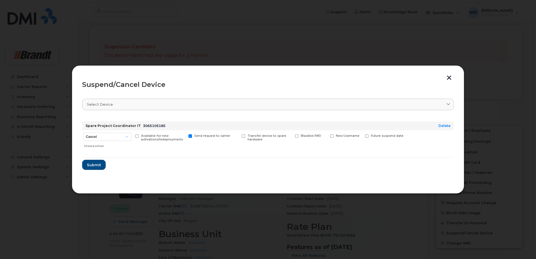
click at [131, 137] on input "Available for new activations/redeployments" at bounding box center [129, 135] width 3 height 3
checkbox input "true"
click at [97, 166] on span "Submit" at bounding box center [94, 164] width 14 height 5
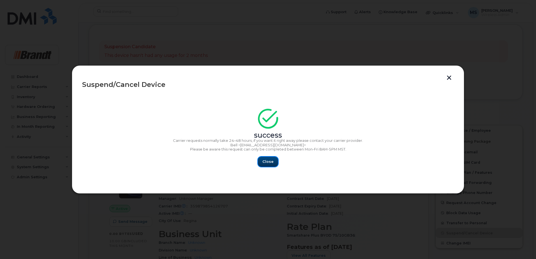
click at [268, 163] on span "Close" at bounding box center [267, 161] width 11 height 5
